Goal: Find specific page/section: Find specific page/section

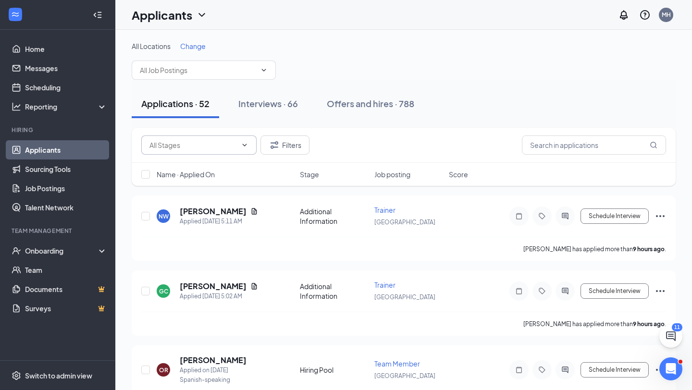
click at [197, 145] on input "text" at bounding box center [192, 145] width 87 height 11
click at [190, 183] on div "Hiring Pool (2)" at bounding box center [178, 185] width 42 height 11
type input "Hiring Pool (2)"
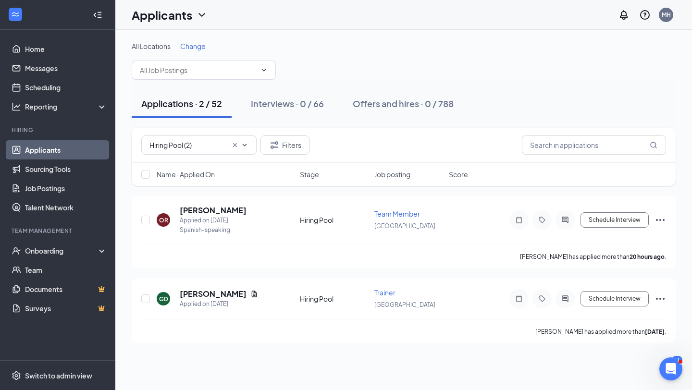
click at [74, 147] on link "Applicants" at bounding box center [66, 149] width 82 height 19
click at [82, 252] on div "Onboarding" at bounding box center [62, 251] width 74 height 10
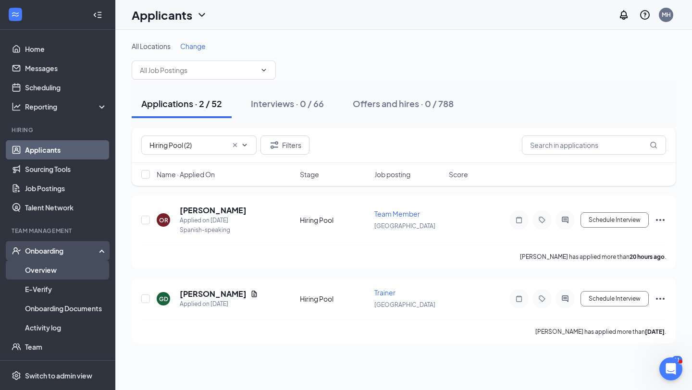
click at [82, 263] on link "Overview" at bounding box center [66, 269] width 82 height 19
